Goal: Find specific page/section: Find specific page/section

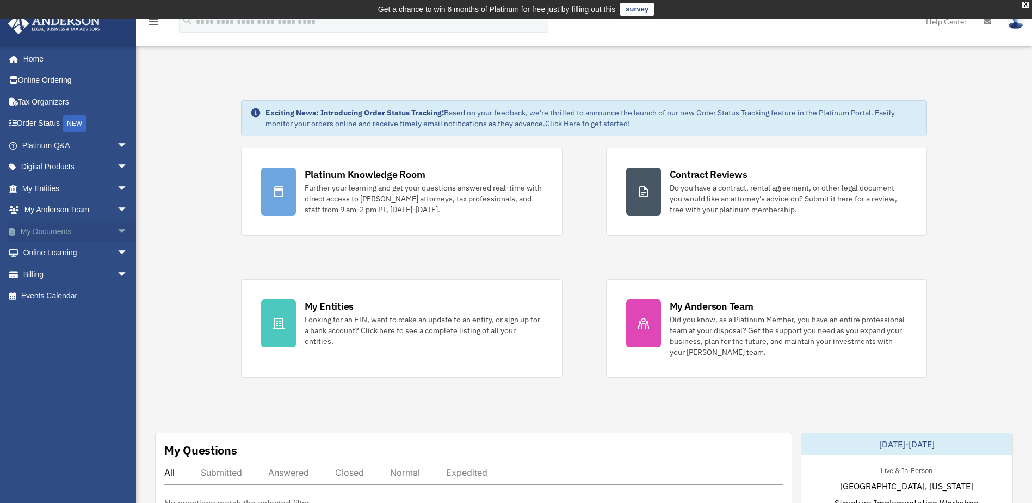
click at [117, 232] on span "arrow_drop_down" at bounding box center [128, 231] width 22 height 22
click at [53, 249] on link "Box" at bounding box center [79, 253] width 129 height 22
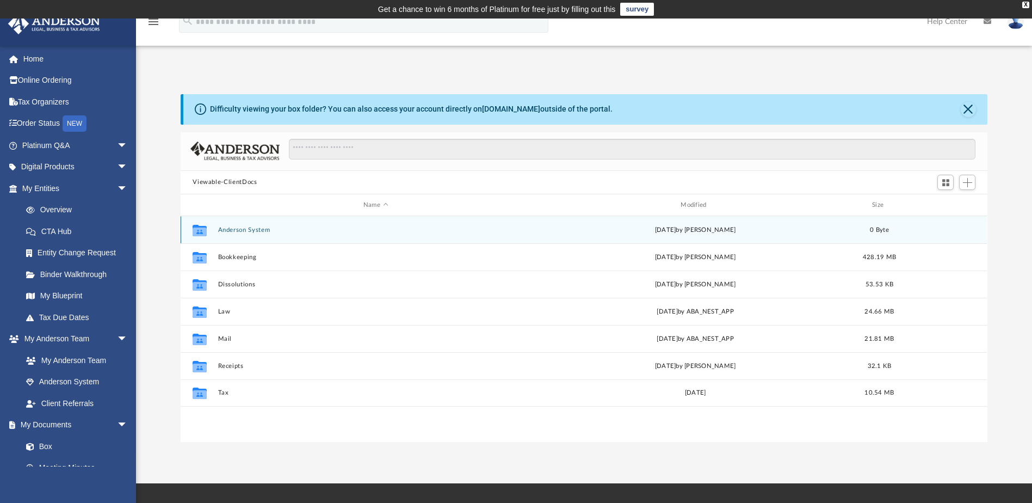
click at [267, 231] on button "Anderson System" at bounding box center [375, 229] width 315 height 7
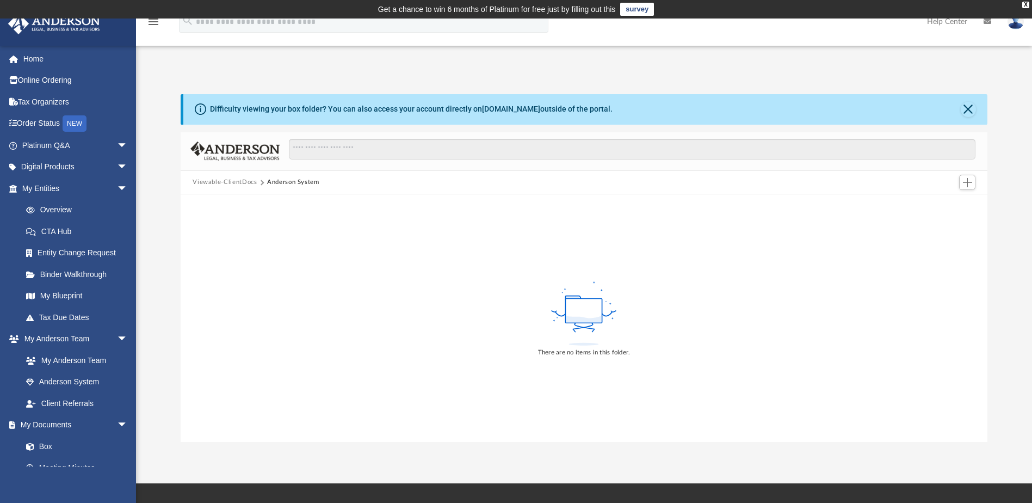
click at [212, 176] on div "Viewable-ClientDocs Anderson System" at bounding box center [584, 183] width 806 height 24
click at [214, 181] on button "Viewable-ClientDocs" at bounding box center [225, 182] width 64 height 10
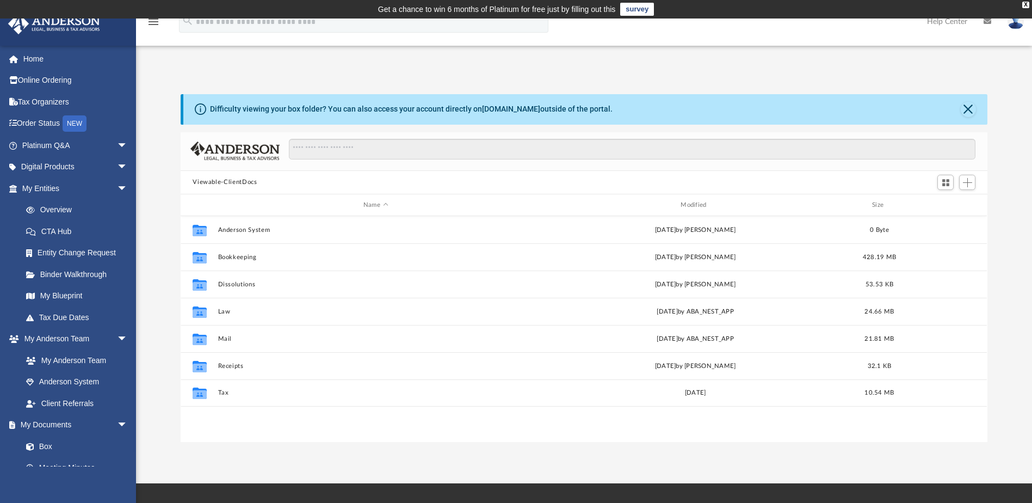
scroll to position [239, 799]
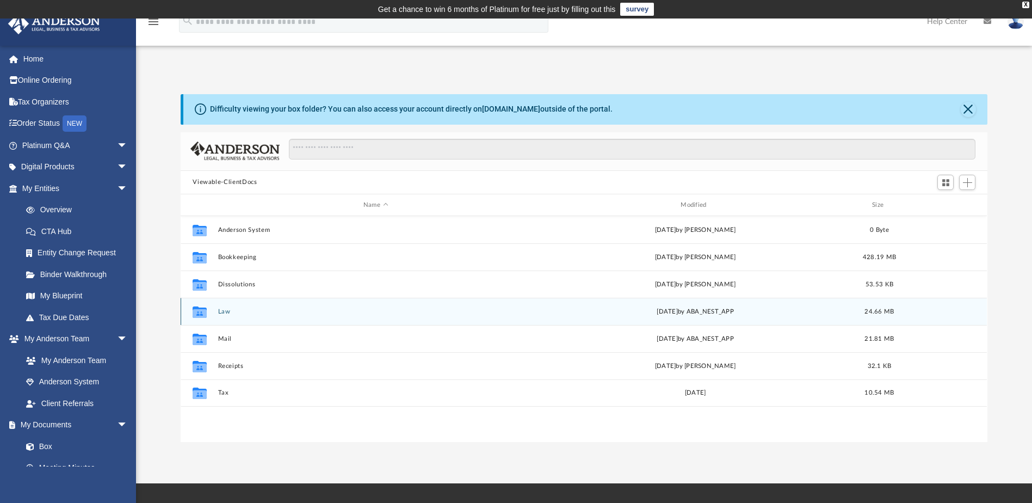
click at [223, 315] on button "Law" at bounding box center [375, 311] width 315 height 7
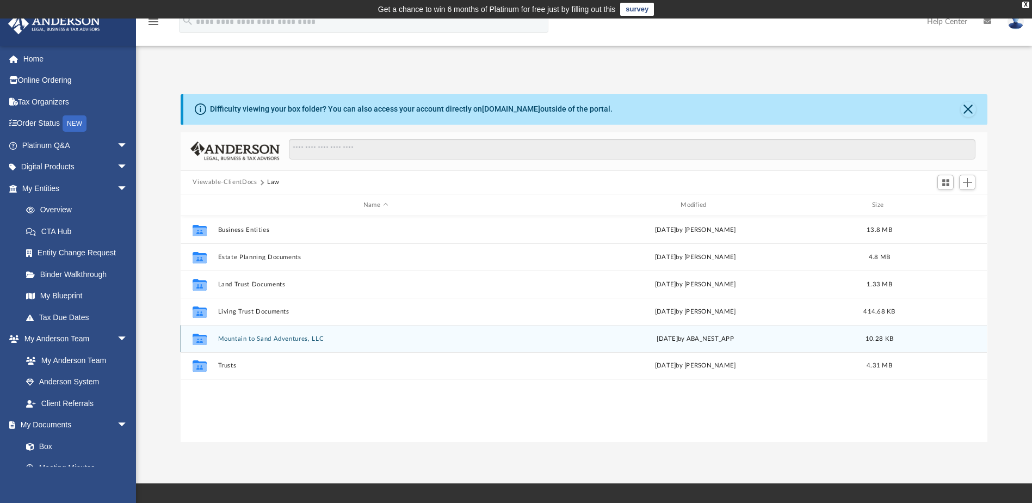
click at [273, 336] on button "Mountain to Sand Adventures, LLC" at bounding box center [375, 338] width 315 height 7
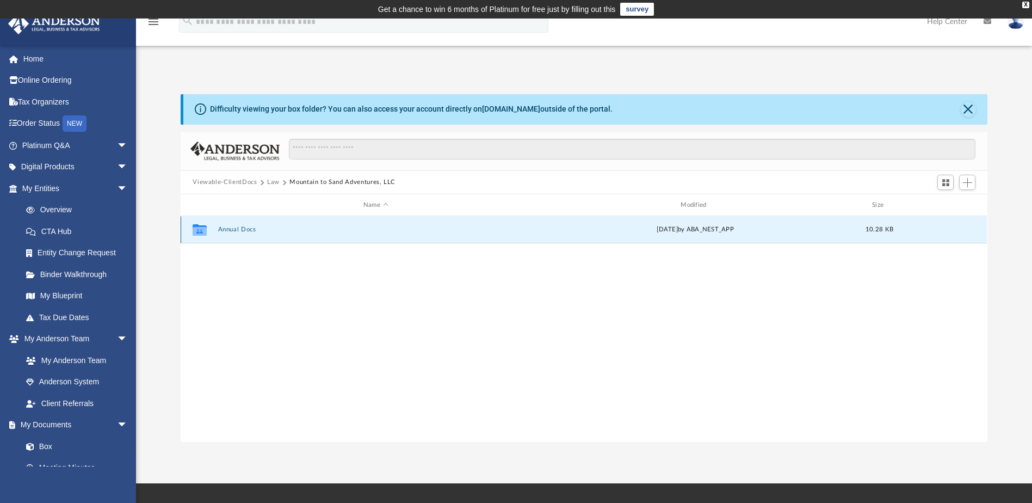
click at [244, 230] on button "Annual Docs" at bounding box center [375, 229] width 315 height 7
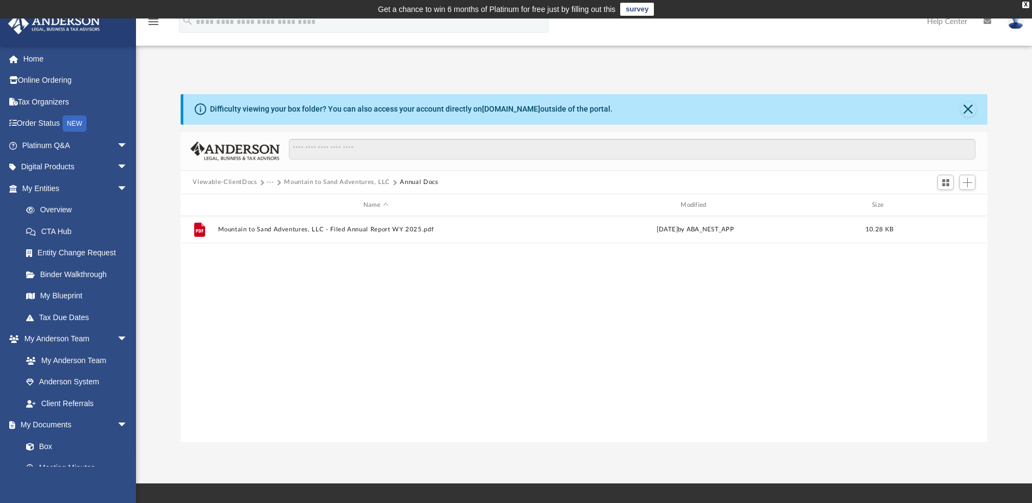
click at [220, 174] on div "Viewable-ClientDocs ··· Mountain to Sand Adventures, LLC Annual Docs" at bounding box center [584, 183] width 806 height 24
click at [220, 182] on button "Viewable-ClientDocs" at bounding box center [225, 182] width 64 height 10
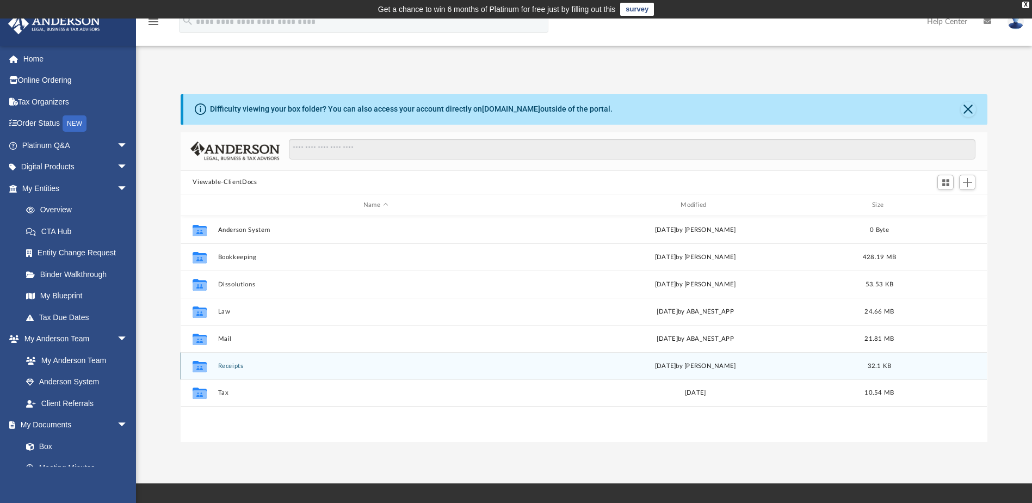
click at [245, 366] on button "Receipts" at bounding box center [375, 365] width 315 height 7
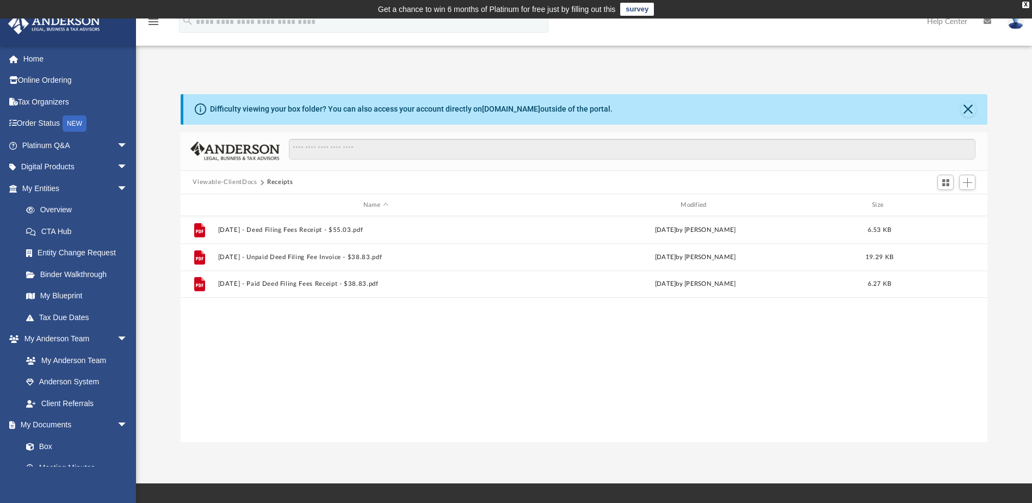
click at [216, 177] on div "Viewable-ClientDocs Receipts" at bounding box center [584, 183] width 806 height 24
click at [242, 180] on button "Viewable-ClientDocs" at bounding box center [225, 182] width 64 height 10
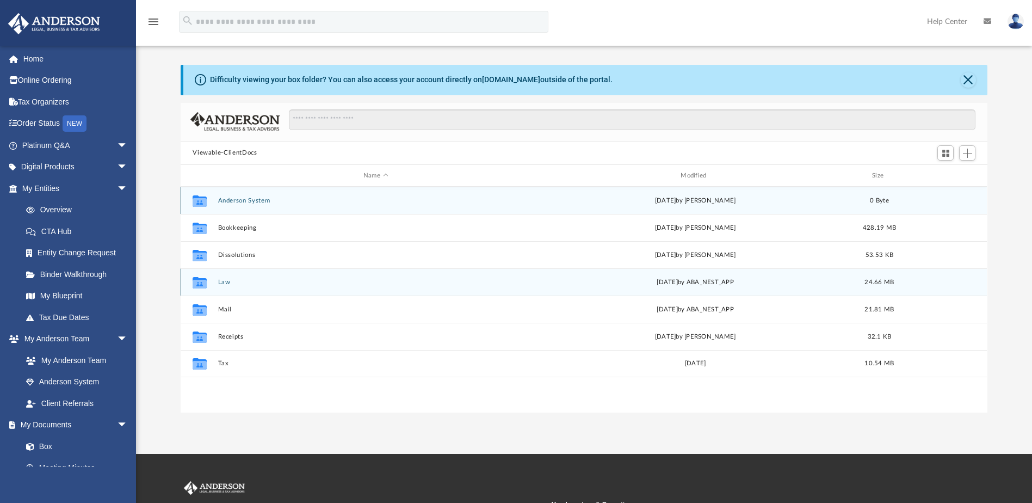
scroll to position [54, 0]
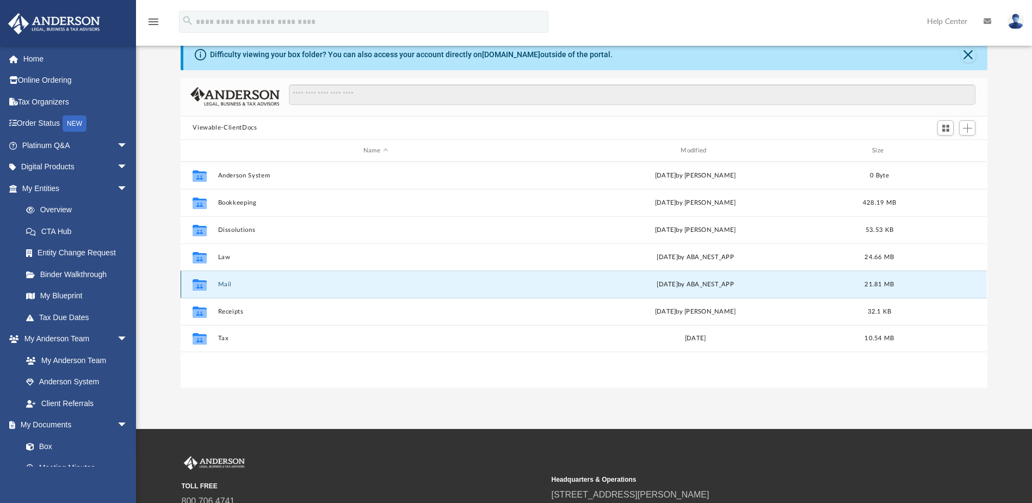
click at [228, 283] on button "Mail" at bounding box center [375, 284] width 315 height 7
click at [215, 281] on div "Collaborated Folder Mail Tue Aug 19 2025 by ABA_NEST_APP 21.81 MB" at bounding box center [584, 283] width 806 height 27
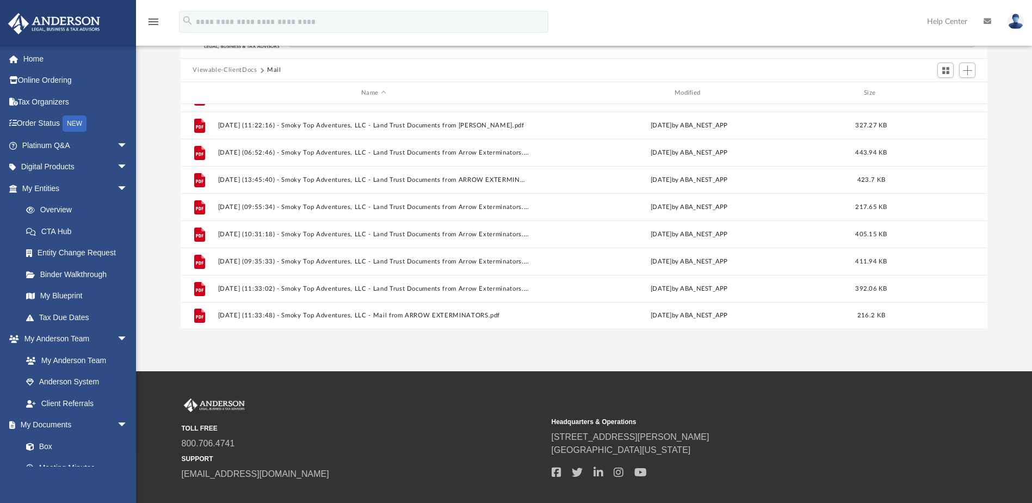
scroll to position [175, 0]
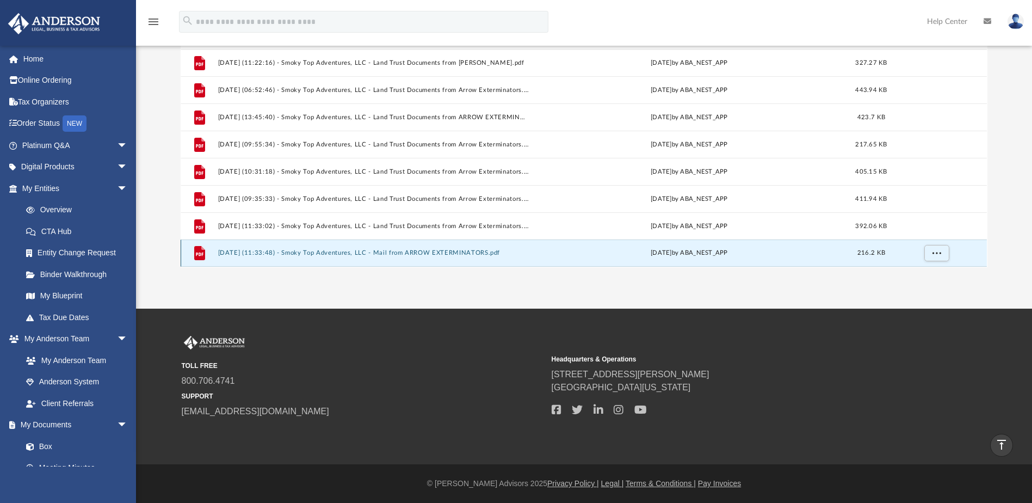
click at [415, 252] on button "2025.08.19 (11:33:48) - Smoky Top Adventures, LLC - Mail from ARROW EXTERMINATO…" at bounding box center [373, 253] width 311 height 7
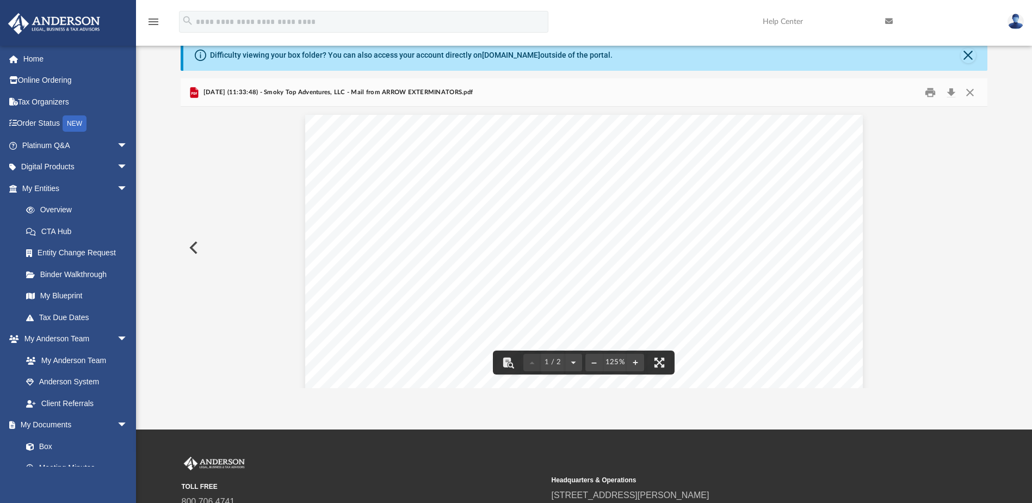
scroll to position [54, 0]
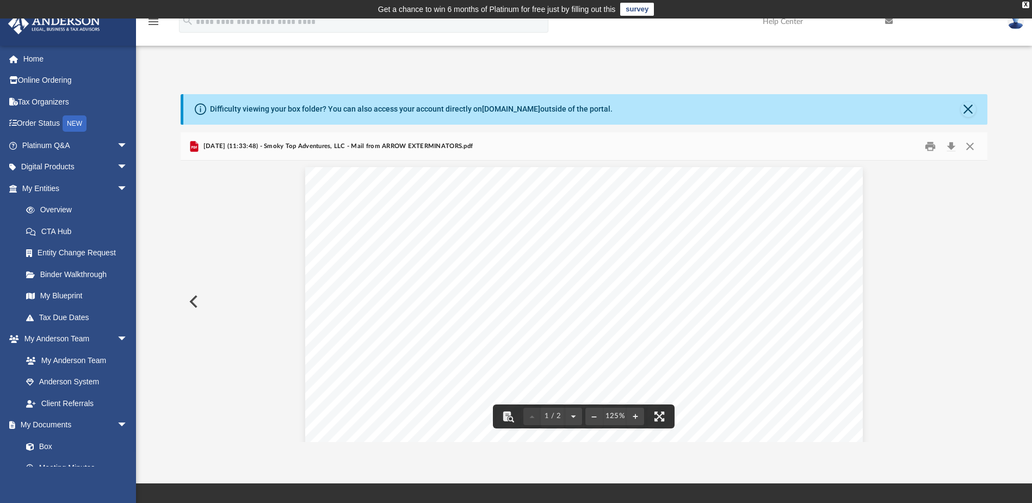
scroll to position [0, 0]
click at [963, 104] on button "Close" at bounding box center [968, 109] width 15 height 15
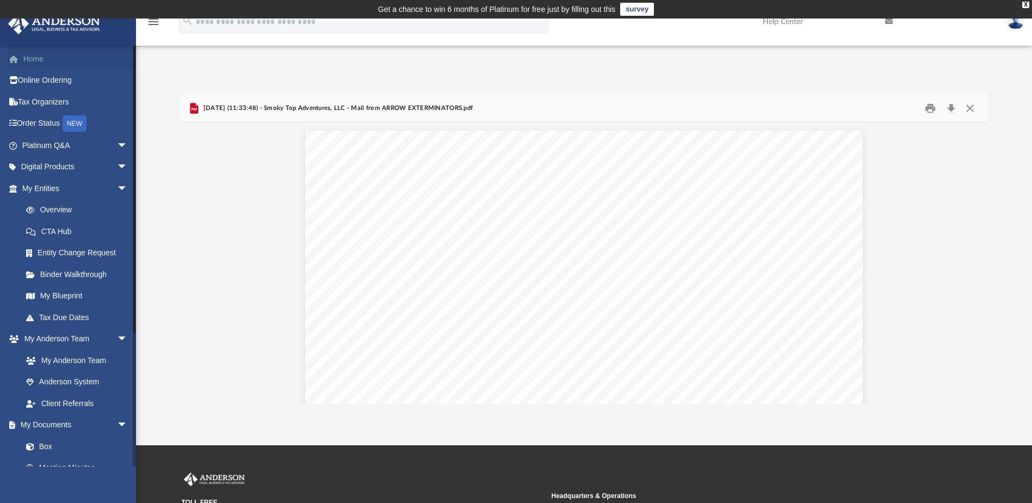
click at [39, 58] on link "Home" at bounding box center [76, 59] width 137 height 22
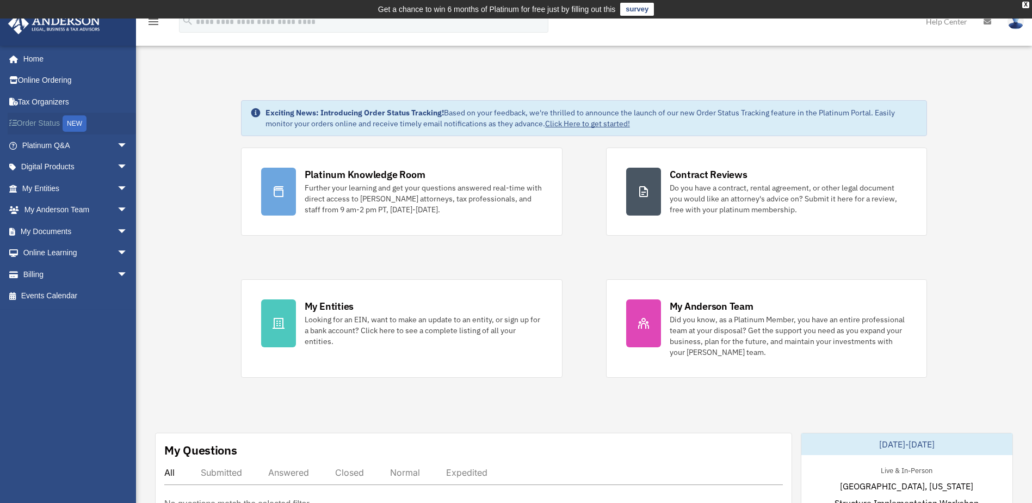
click at [30, 121] on link "Order Status NEW" at bounding box center [76, 124] width 137 height 22
